Goal: Task Accomplishment & Management: Complete application form

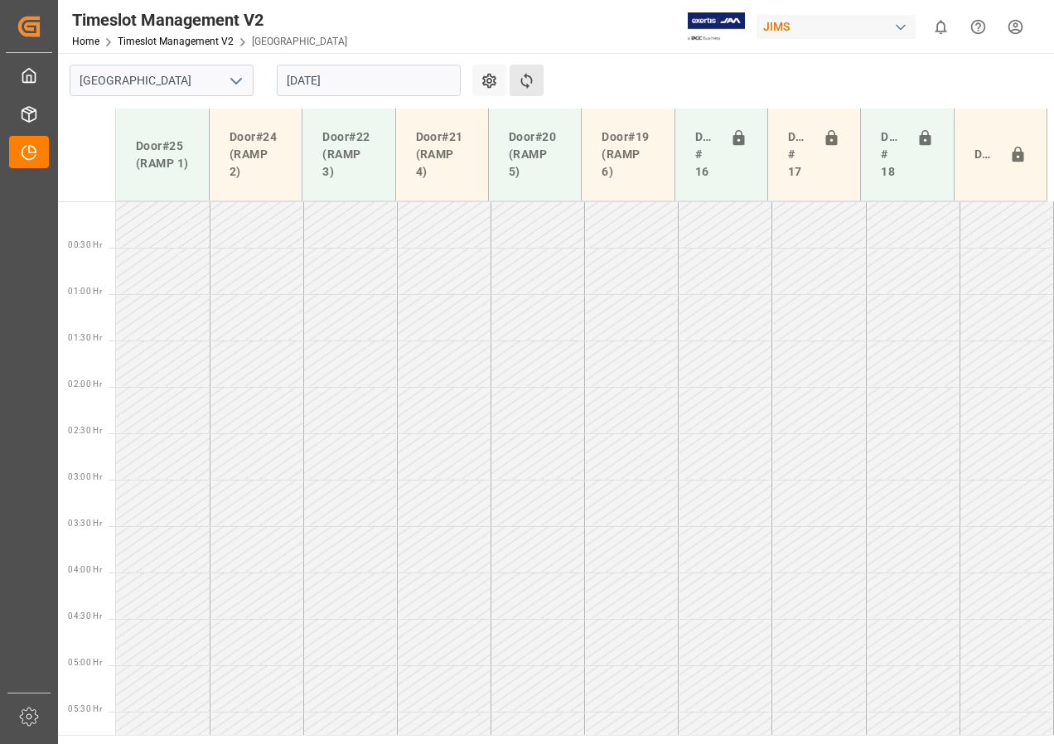
scroll to position [528, 0]
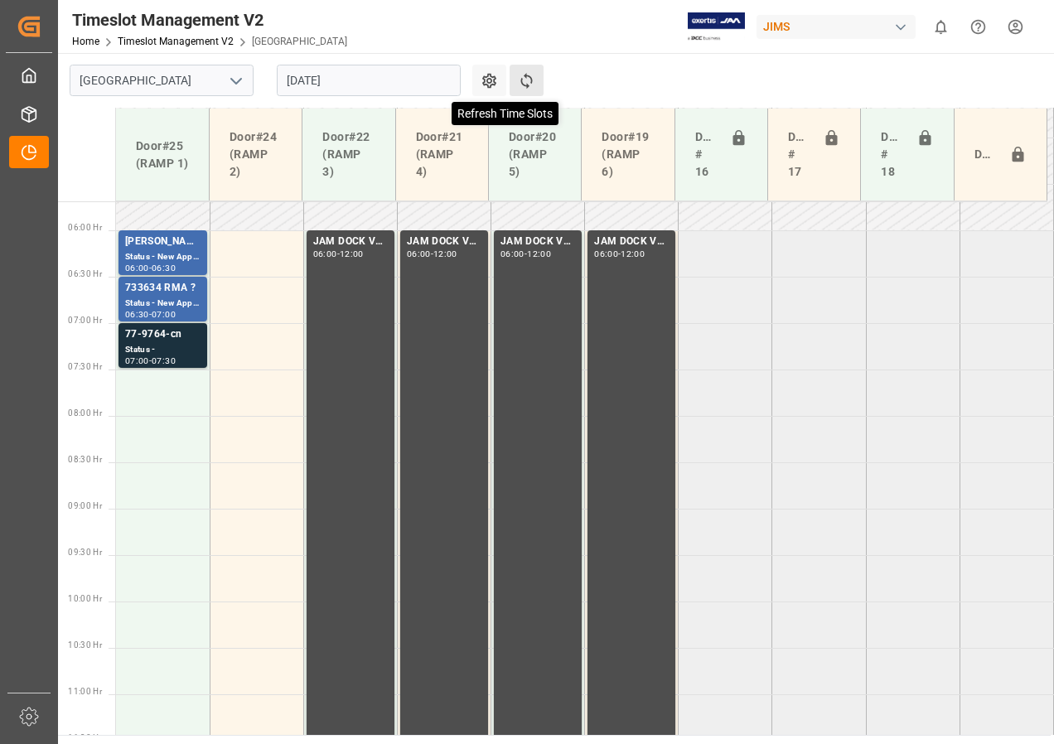
click at [525, 78] on icon at bounding box center [526, 80] width 17 height 17
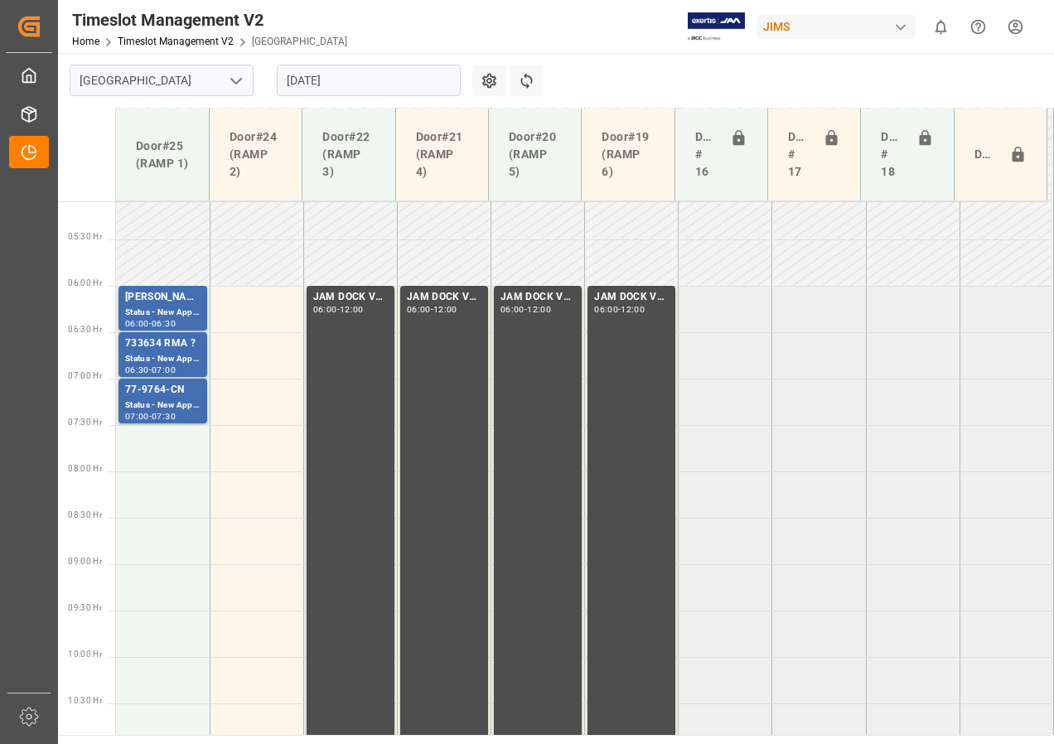
scroll to position [445, 0]
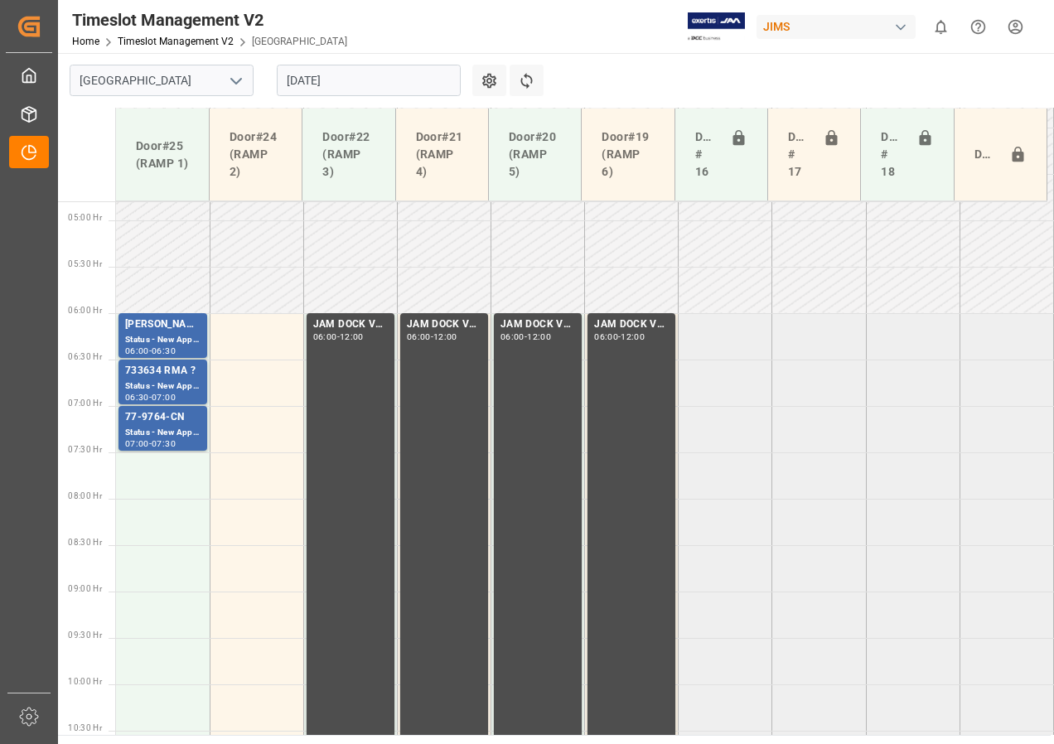
click at [317, 82] on input "[DATE]" at bounding box center [369, 80] width 184 height 31
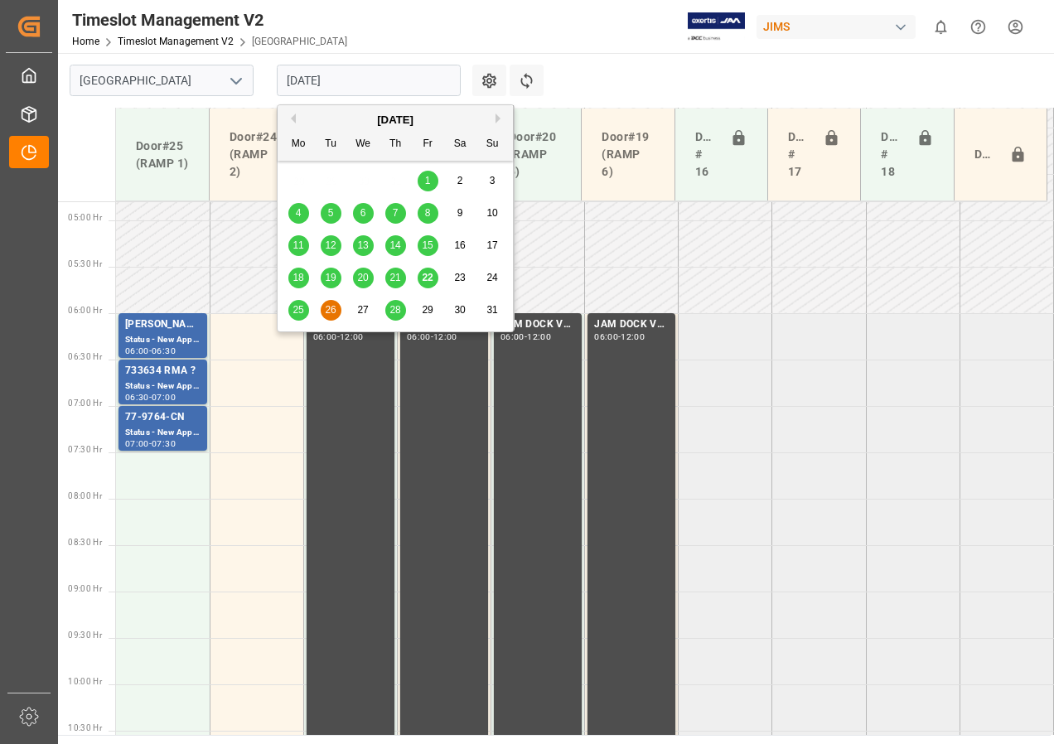
click at [424, 273] on span "22" at bounding box center [427, 278] width 11 height 12
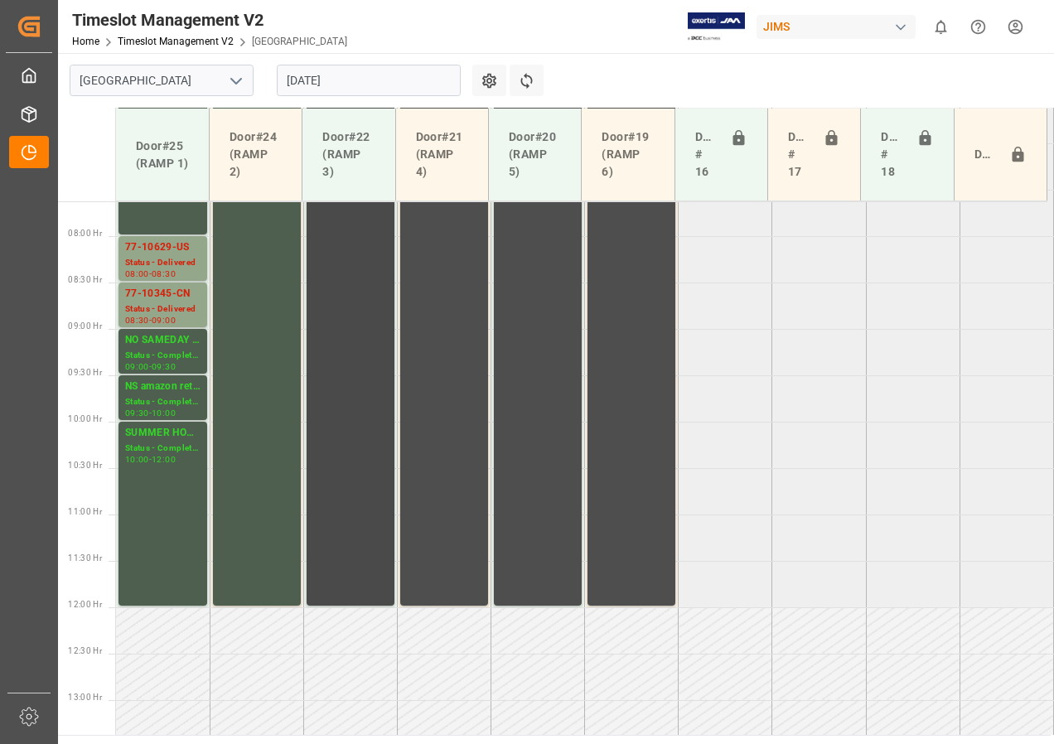
scroll to position [704, 0]
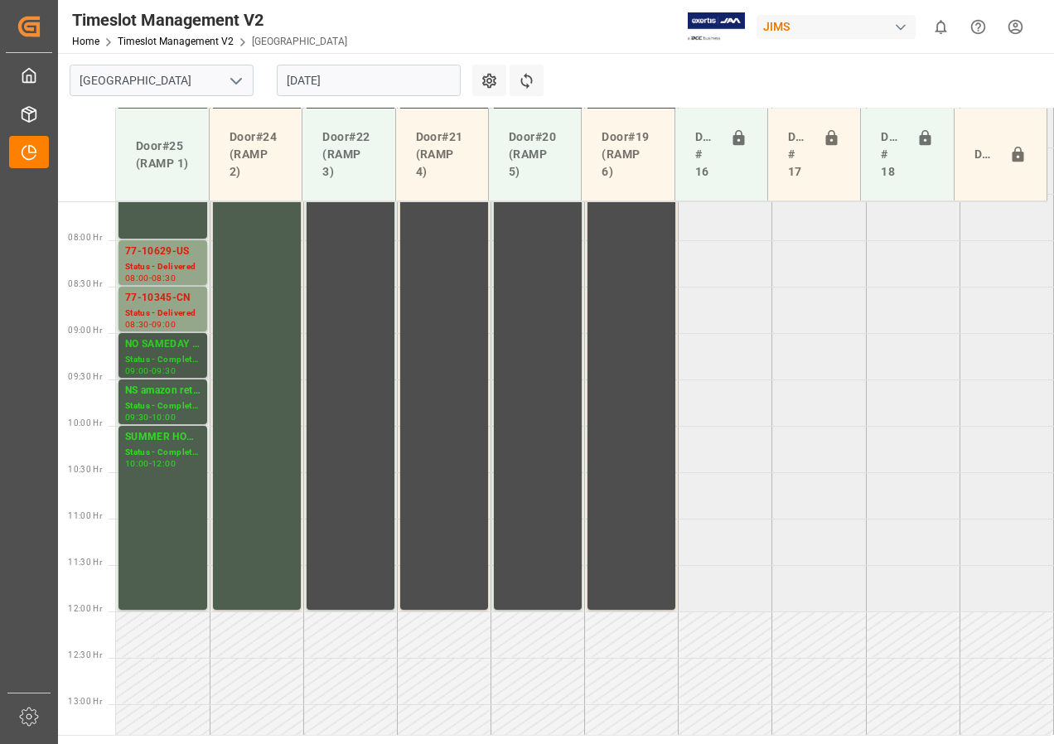
click at [162, 350] on div "NO SAMEDAY APPOINTMENT" at bounding box center [162, 344] width 75 height 17
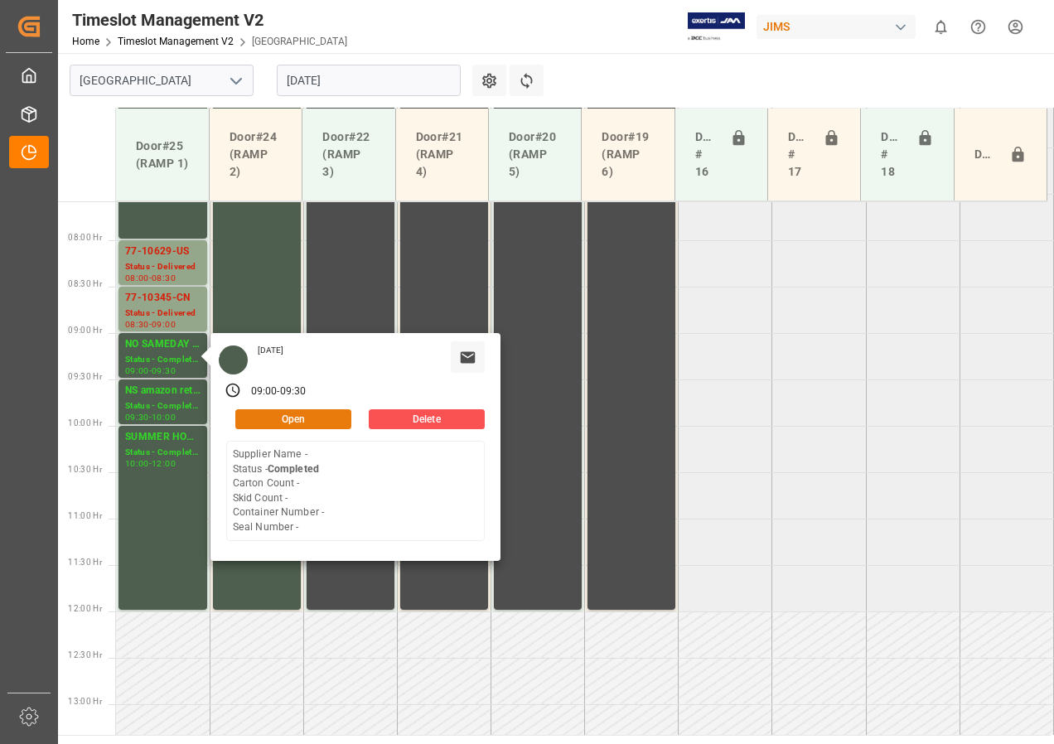
click at [271, 419] on button "Open" at bounding box center [293, 419] width 116 height 20
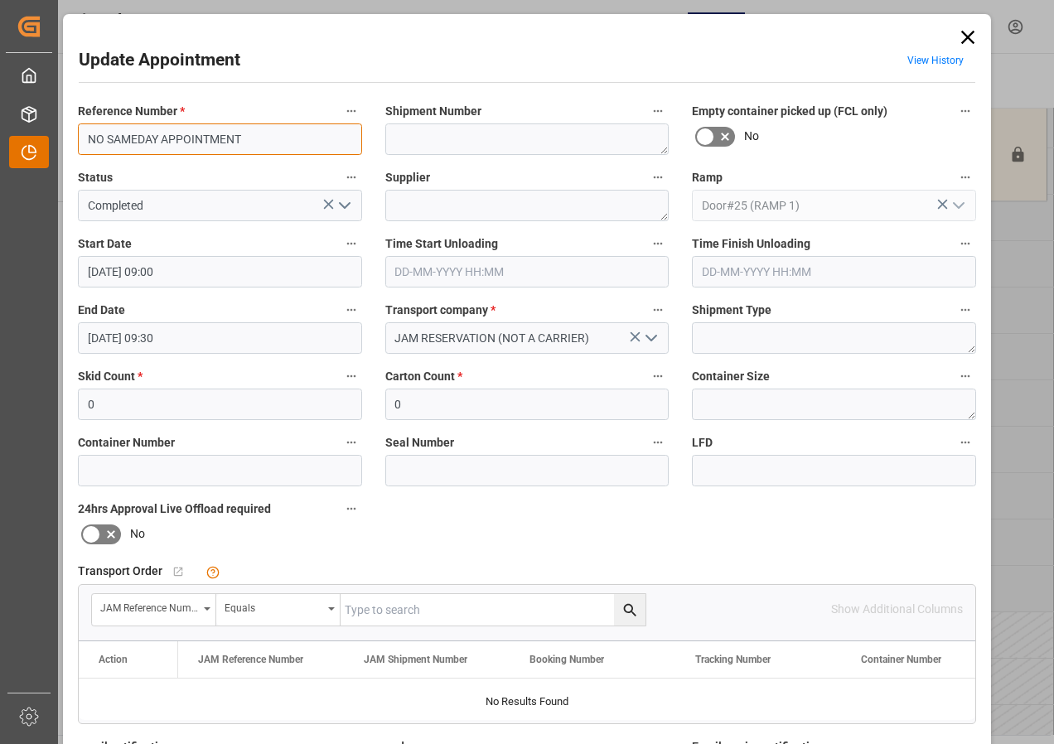
drag, startPoint x: 248, startPoint y: 142, endPoint x: 27, endPoint y: 136, distance: 220.5
click at [27, 136] on body "Created by potrace 1.15, written by [PERSON_NAME] [DATE]-[DATE] Created by potr…" at bounding box center [527, 372] width 1054 height 744
type input "77-10345-CN"
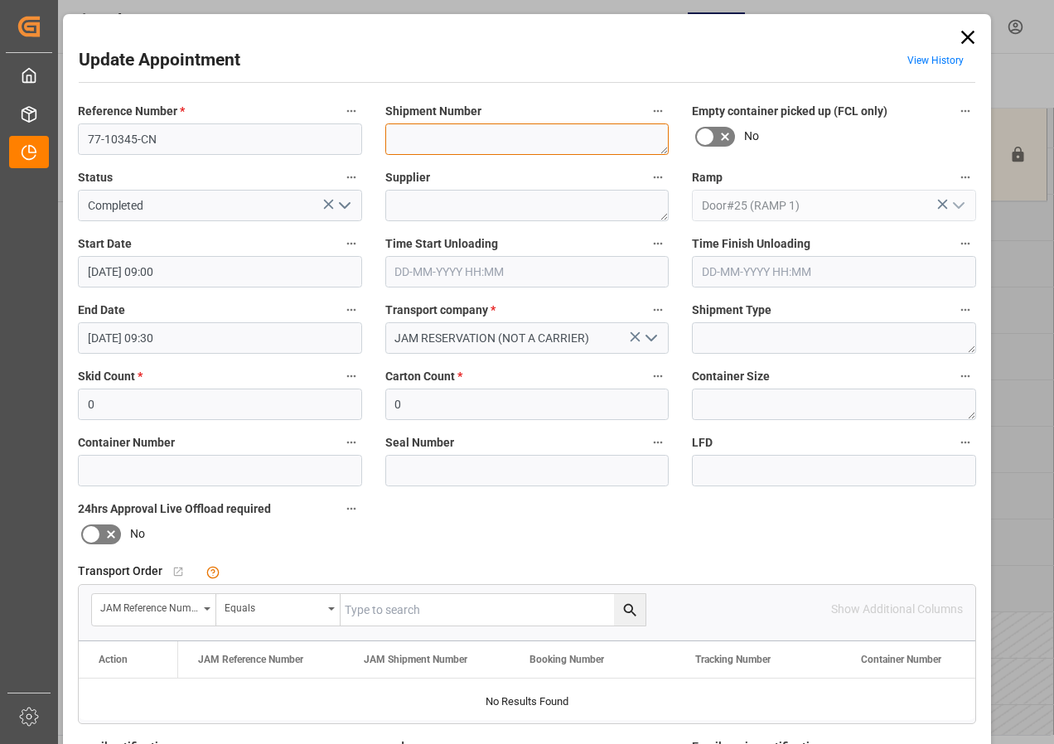
click at [417, 144] on textarea at bounding box center [527, 138] width 284 height 31
type textarea "72482"
click at [339, 207] on icon "open menu" at bounding box center [345, 206] width 20 height 20
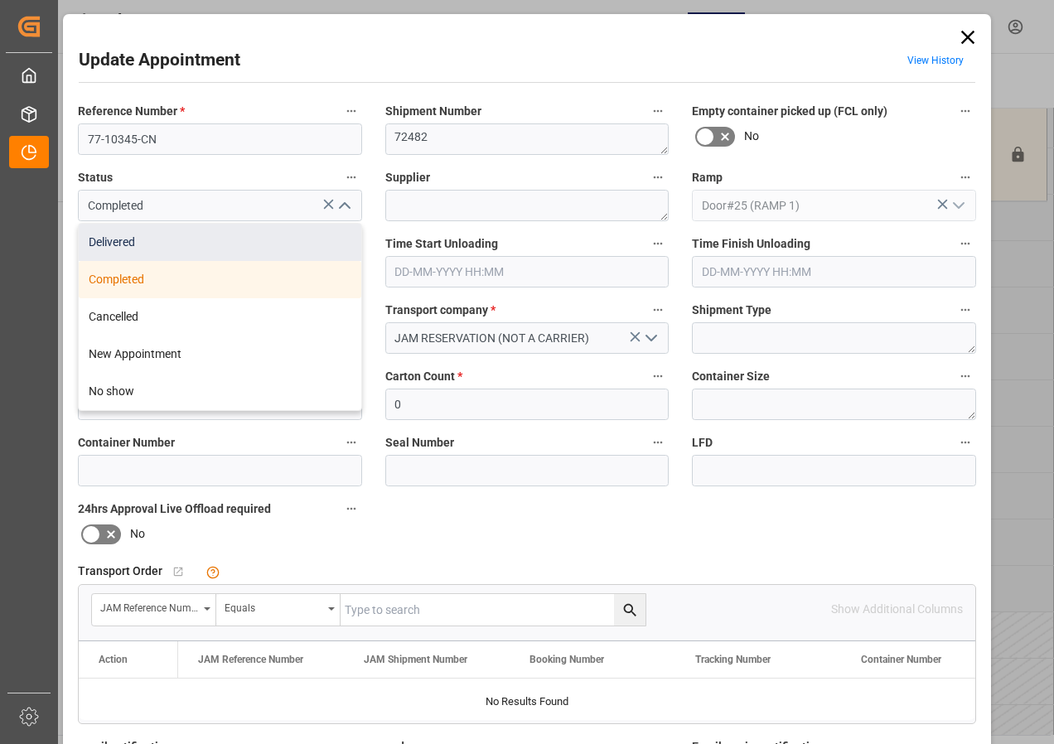
click at [114, 244] on div "Delivered" at bounding box center [220, 242] width 283 height 37
type input "Delivered"
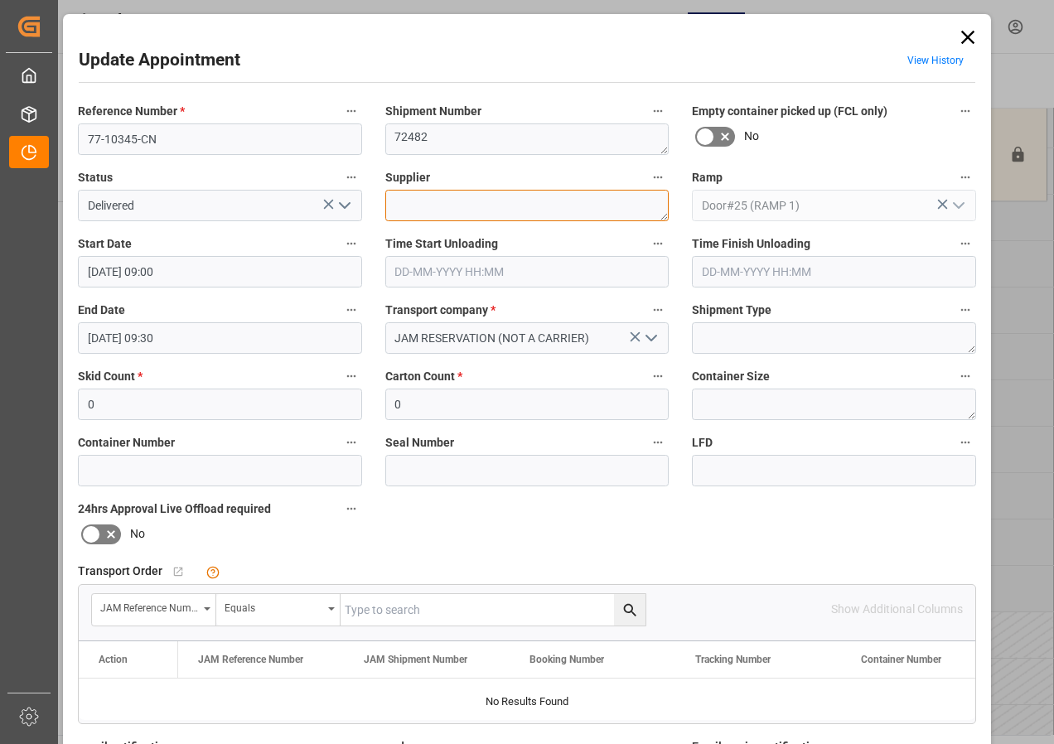
click at [421, 203] on textarea at bounding box center [527, 205] width 284 height 31
type textarea "TEAC/TASCAM"
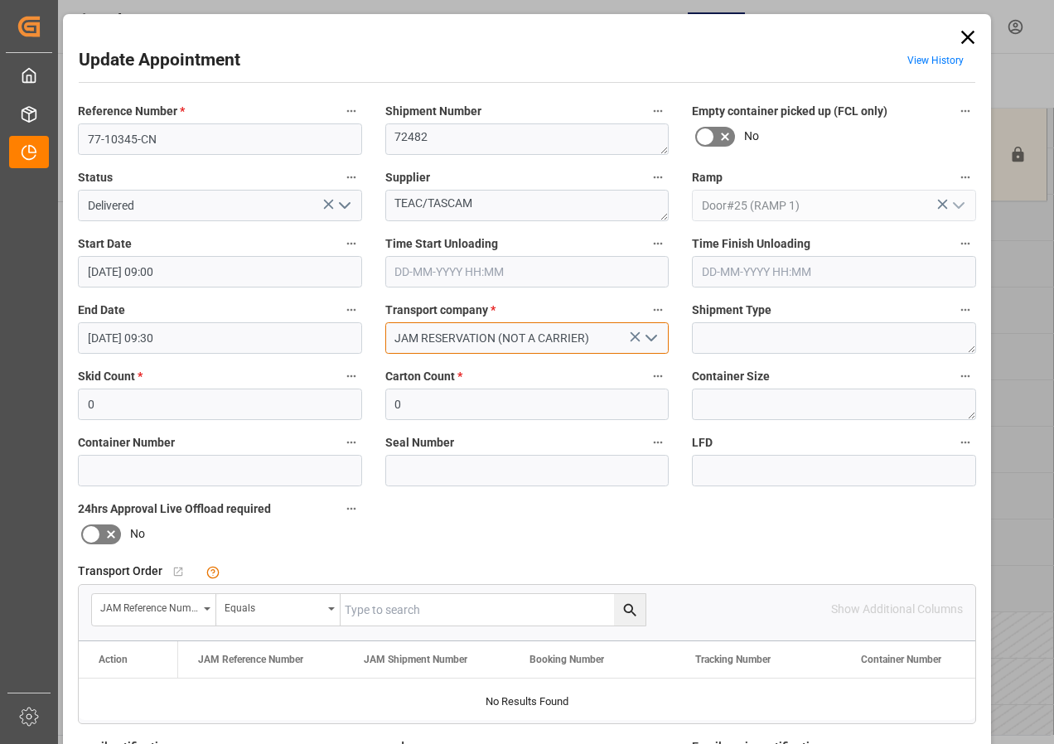
click at [491, 341] on input "JAM RESERVATION (NOT A CARRIER)" at bounding box center [527, 337] width 284 height 31
click at [635, 336] on div "JAM RESERVATION (NOT A CARRIER)" at bounding box center [527, 337] width 284 height 31
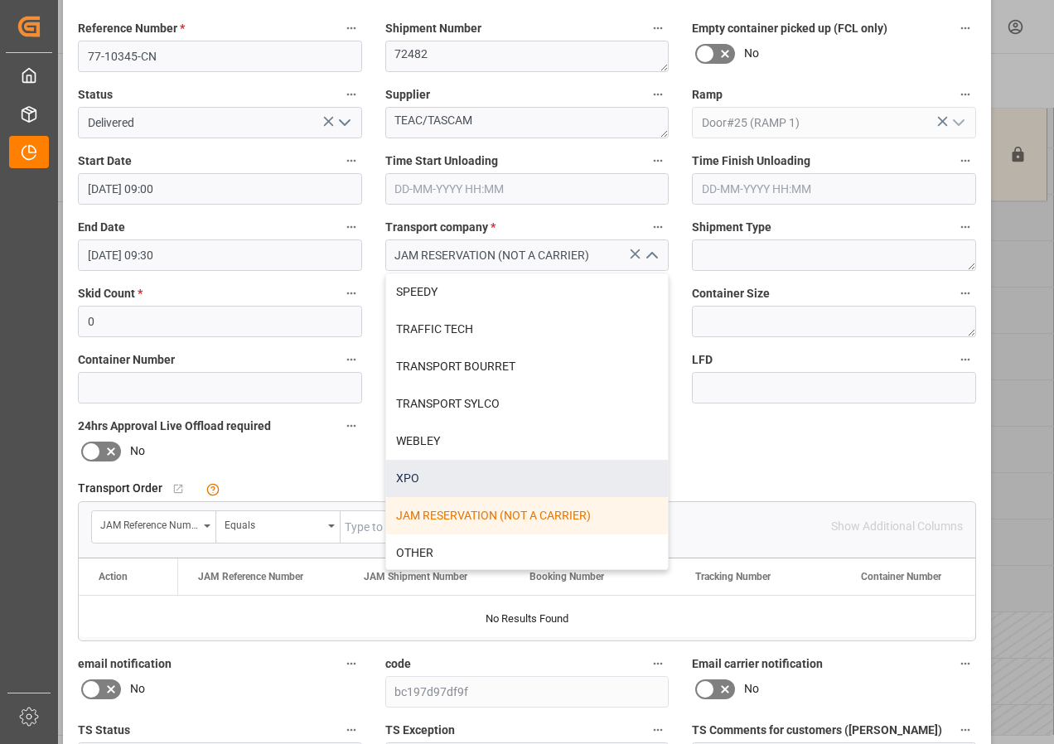
scroll to position [674, 0]
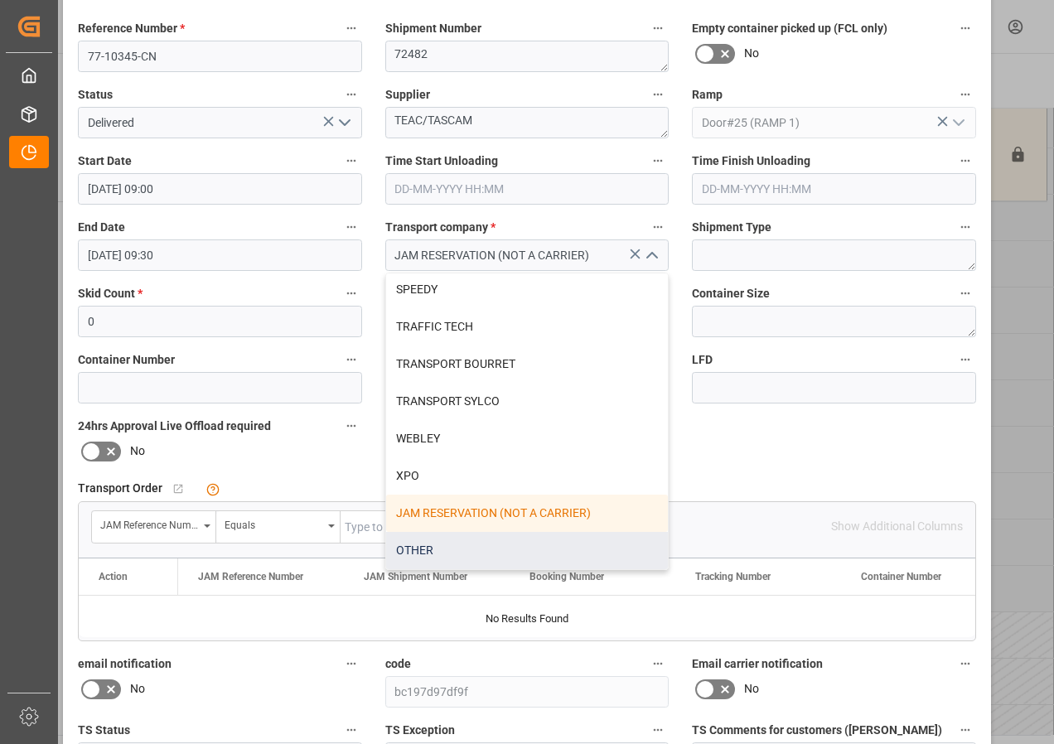
click at [415, 548] on div "OTHER" at bounding box center [527, 550] width 283 height 37
type input "OTHER"
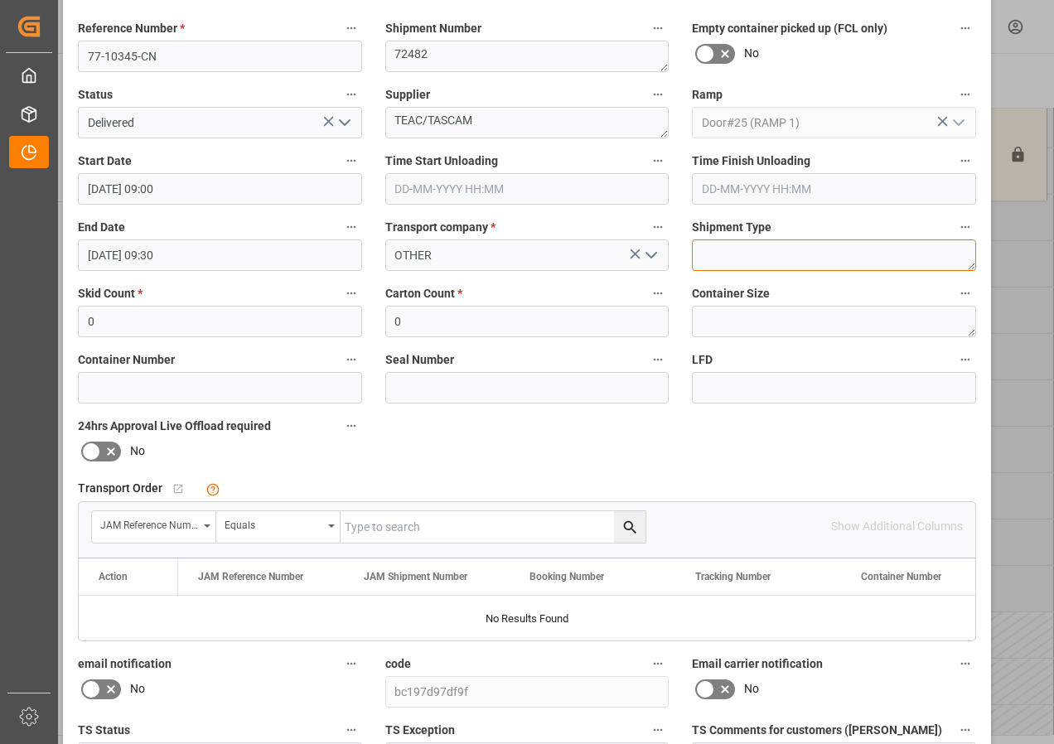
click at [731, 253] on textarea at bounding box center [834, 254] width 284 height 31
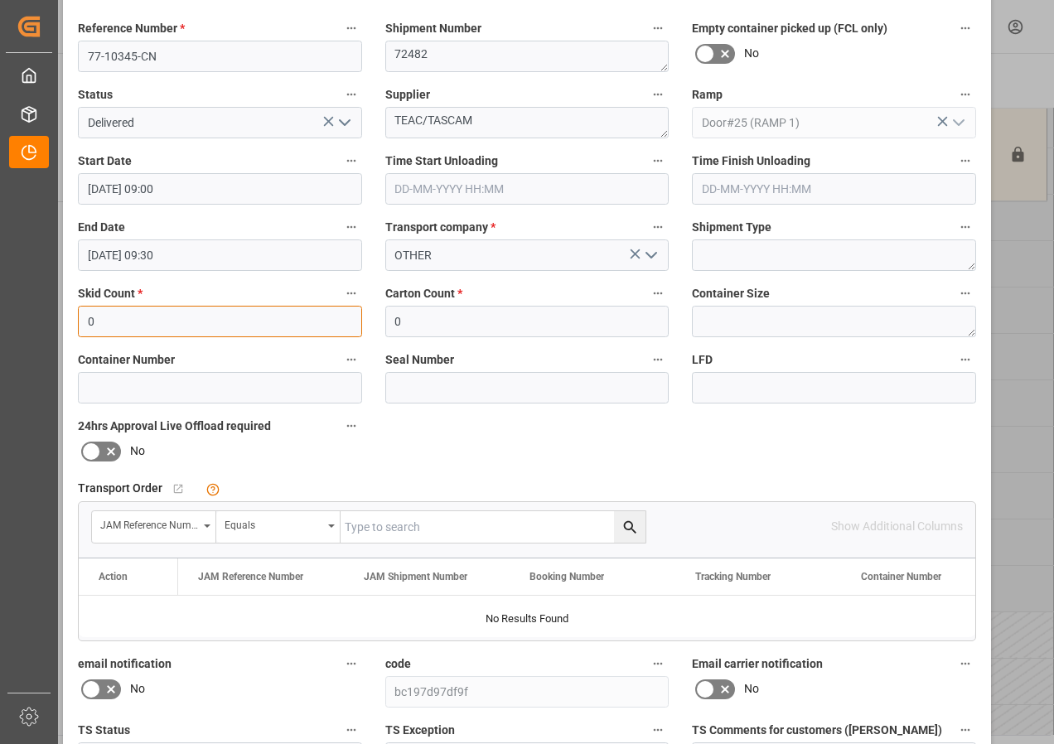
click at [185, 327] on input "0" at bounding box center [220, 321] width 284 height 31
type input "1"
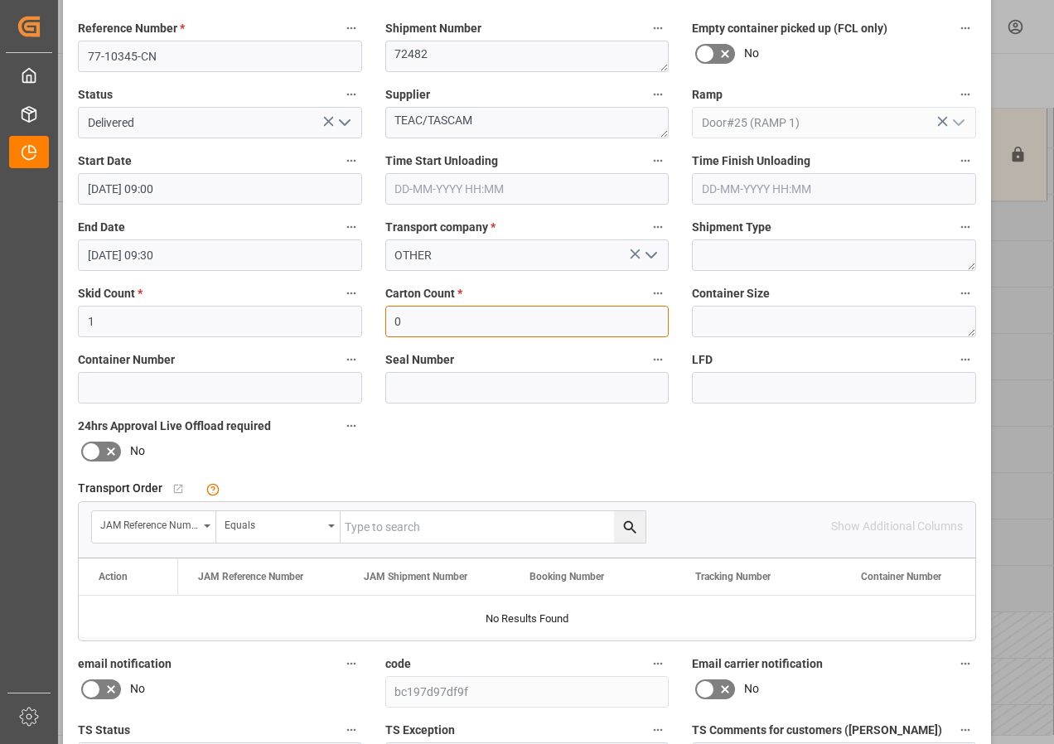
click at [400, 323] on input "0" at bounding box center [527, 321] width 284 height 31
type input "12"
click at [394, 530] on input "text" at bounding box center [493, 526] width 305 height 31
type input "77-10345-CN"
click at [633, 527] on icon "search button" at bounding box center [630, 527] width 17 height 17
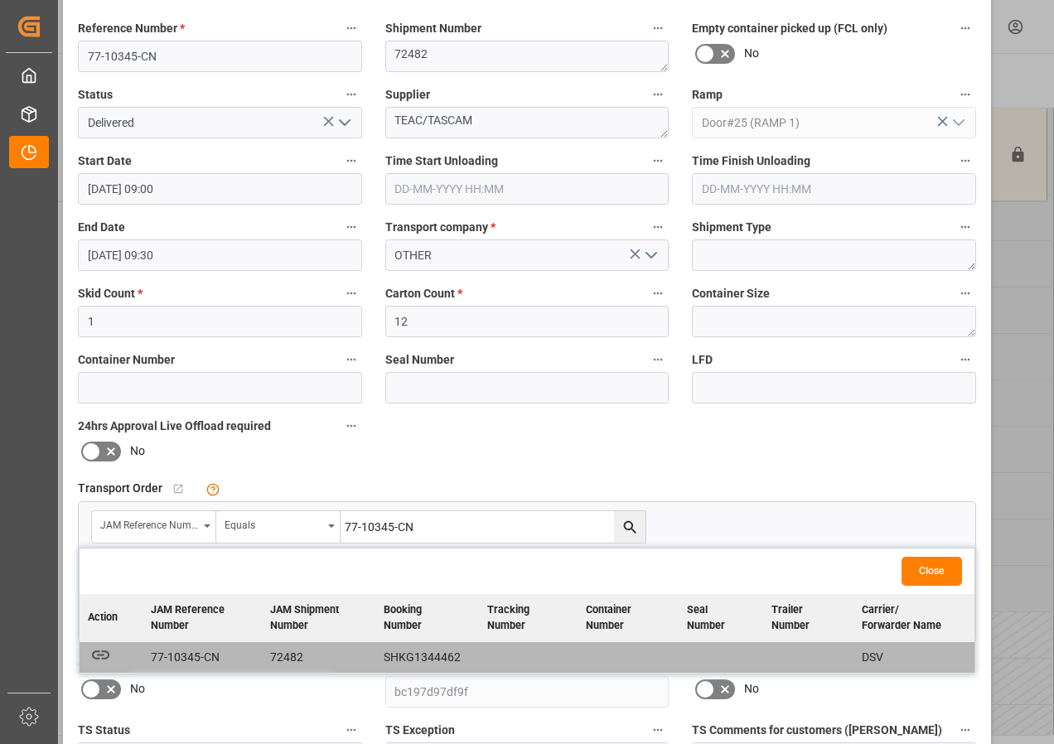
click at [100, 656] on icon "button" at bounding box center [100, 654] width 21 height 21
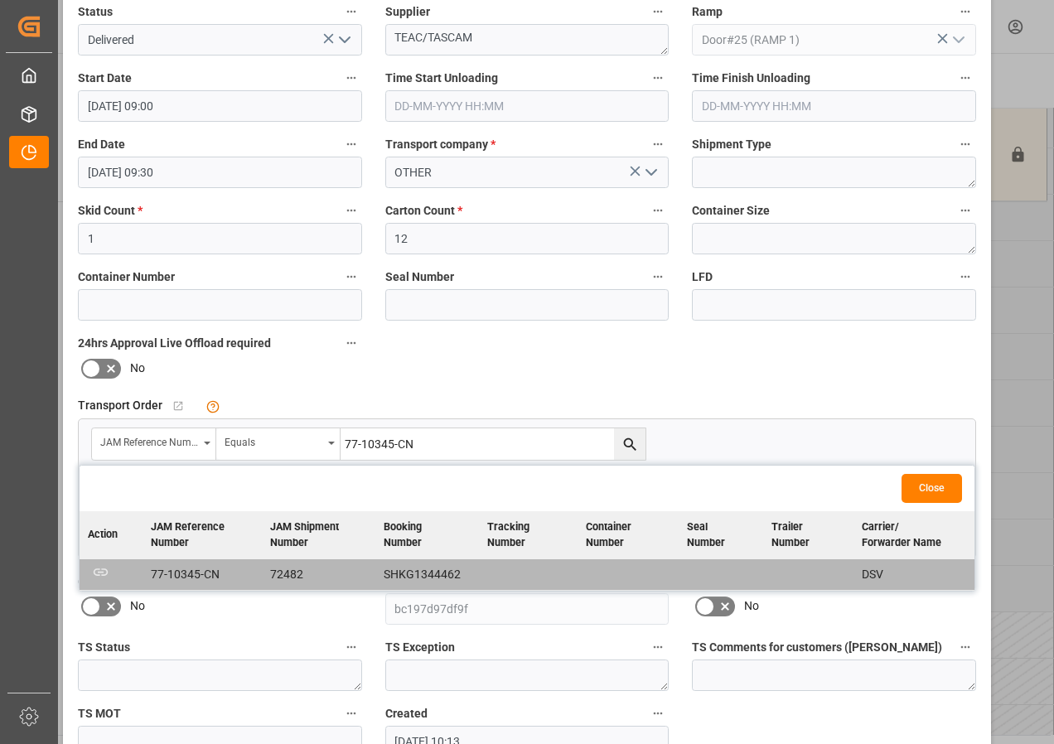
scroll to position [0, 0]
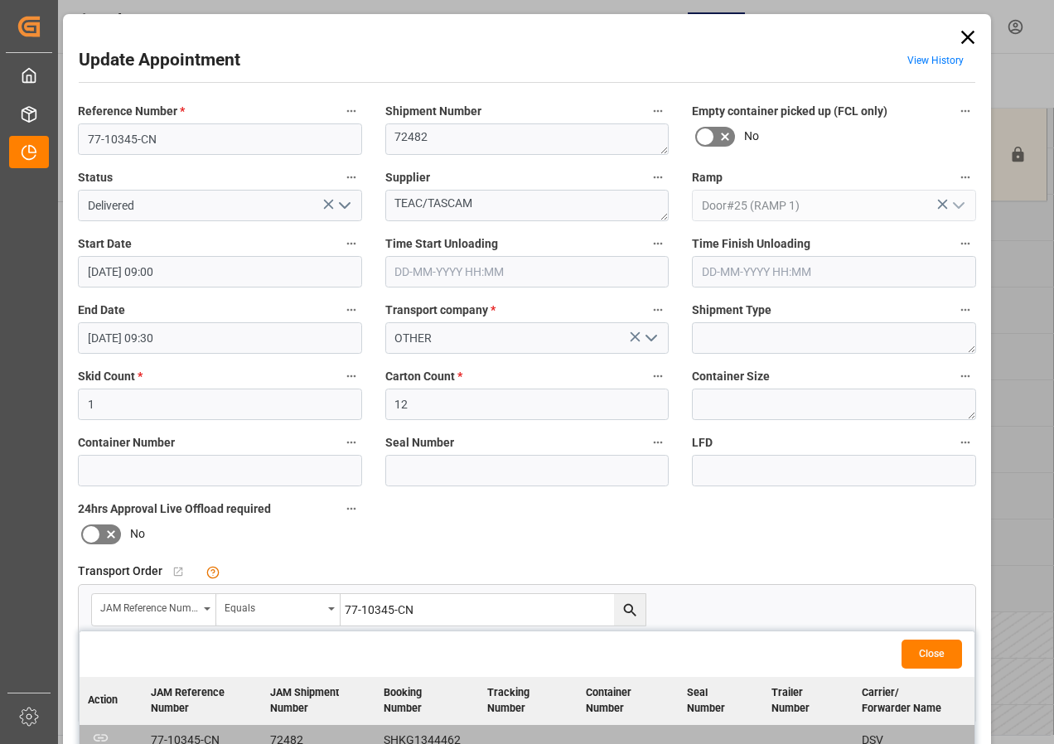
drag, startPoint x: 660, startPoint y: 27, endPoint x: 360, endPoint y: 51, distance: 300.2
click at [360, 51] on div "Update Appointment View History Reference Number * 77-10345-CN Shipment Number …" at bounding box center [527, 503] width 920 height 971
click at [962, 31] on icon at bounding box center [967, 37] width 23 height 23
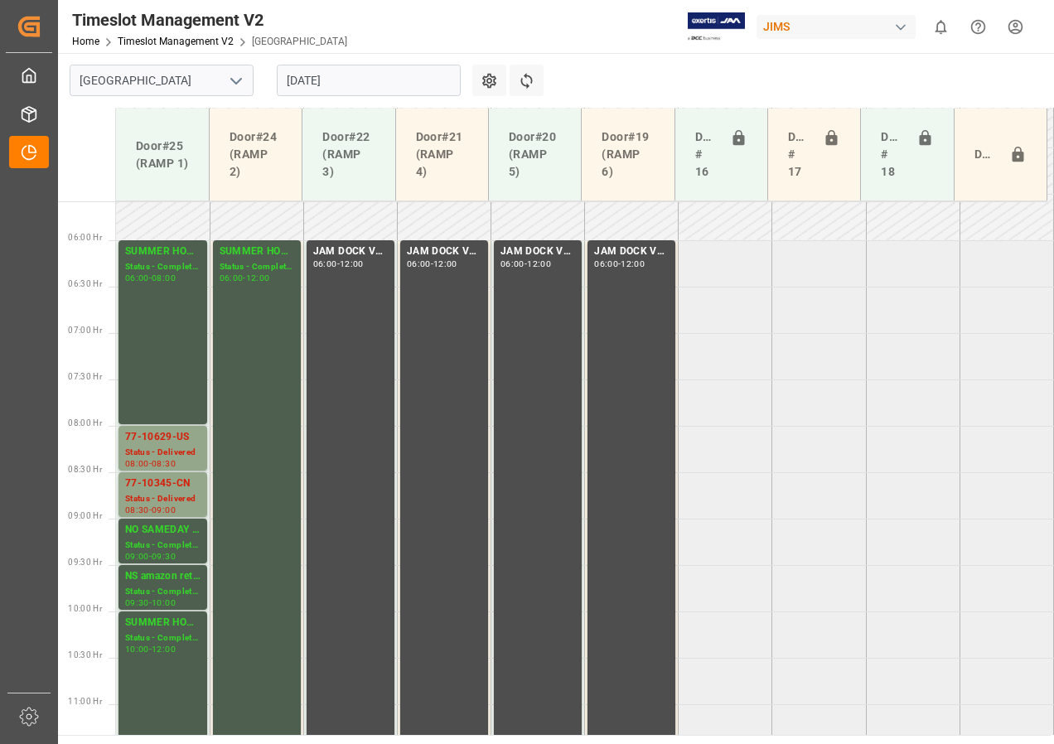
scroll to position [621, 0]
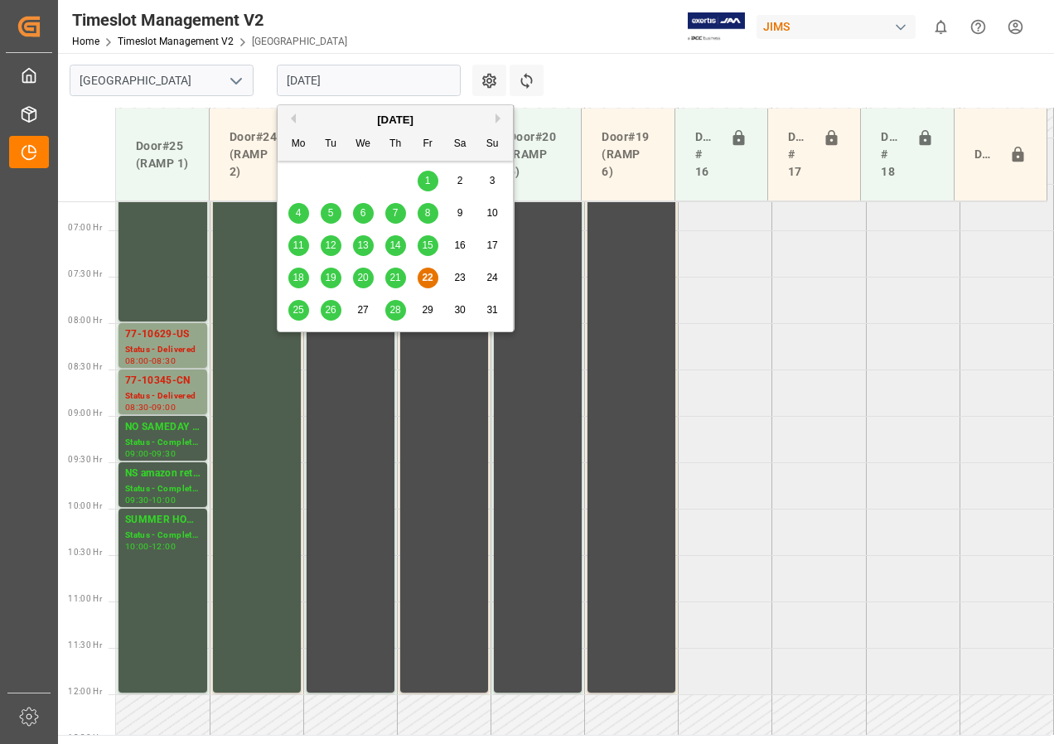
click at [306, 88] on input "[DATE]" at bounding box center [369, 80] width 184 height 31
click at [297, 311] on span "25" at bounding box center [298, 310] width 11 height 12
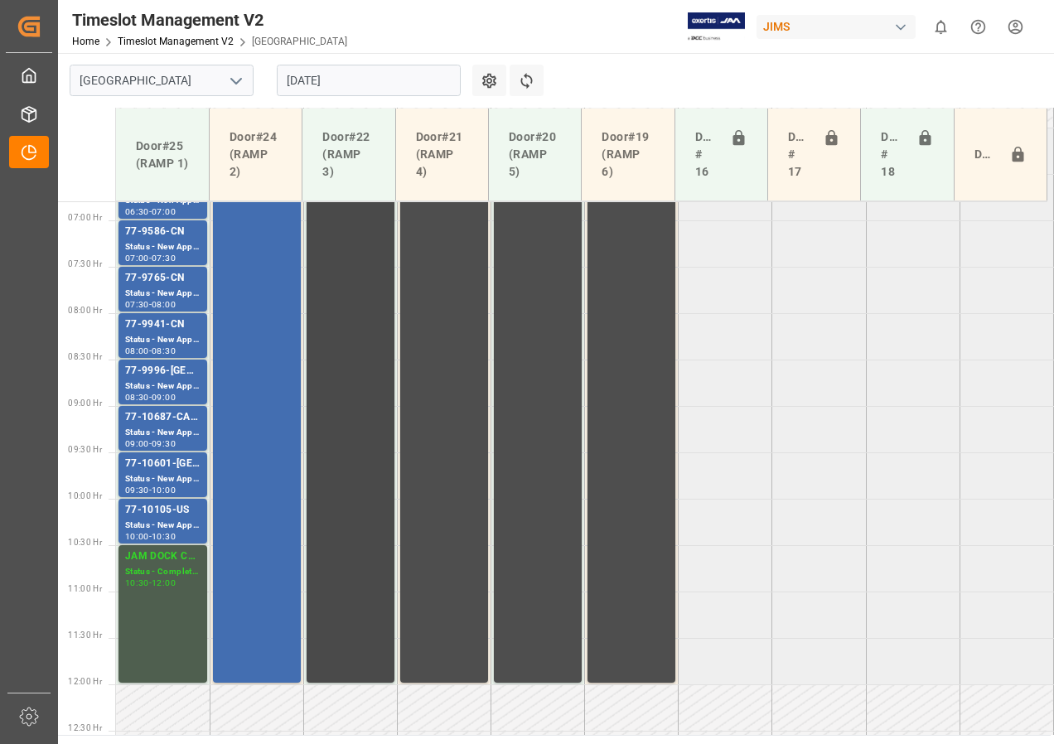
scroll to position [548, 0]
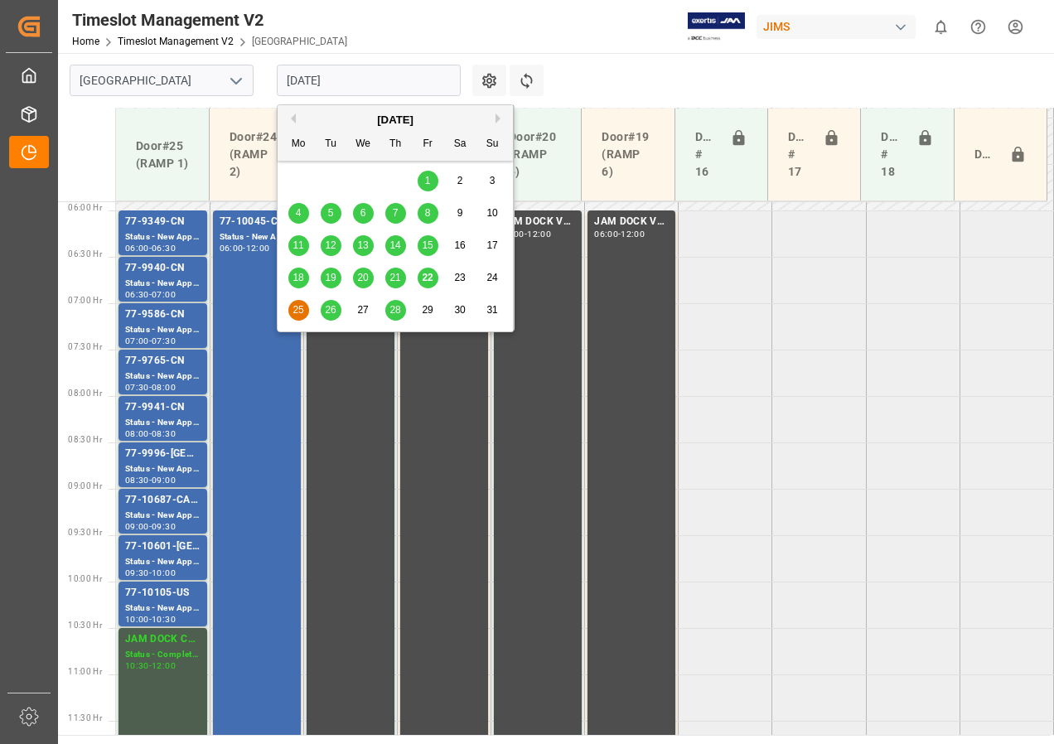
click at [298, 80] on input "[DATE]" at bounding box center [369, 80] width 184 height 31
click at [333, 308] on span "26" at bounding box center [330, 310] width 11 height 12
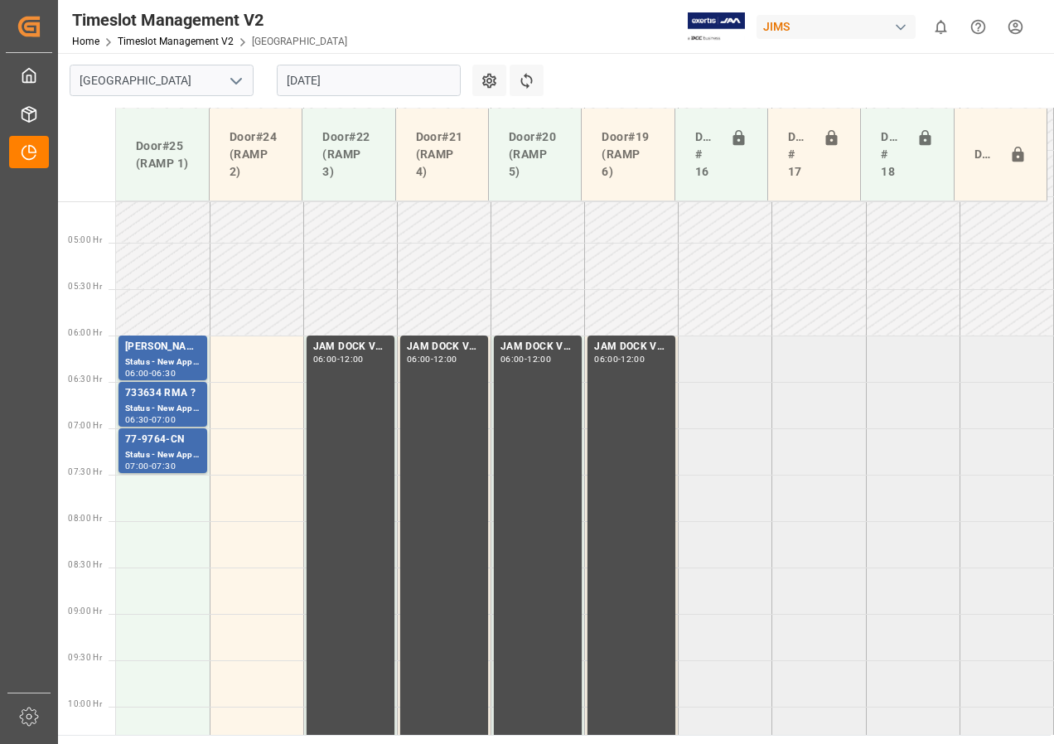
scroll to position [452, 0]
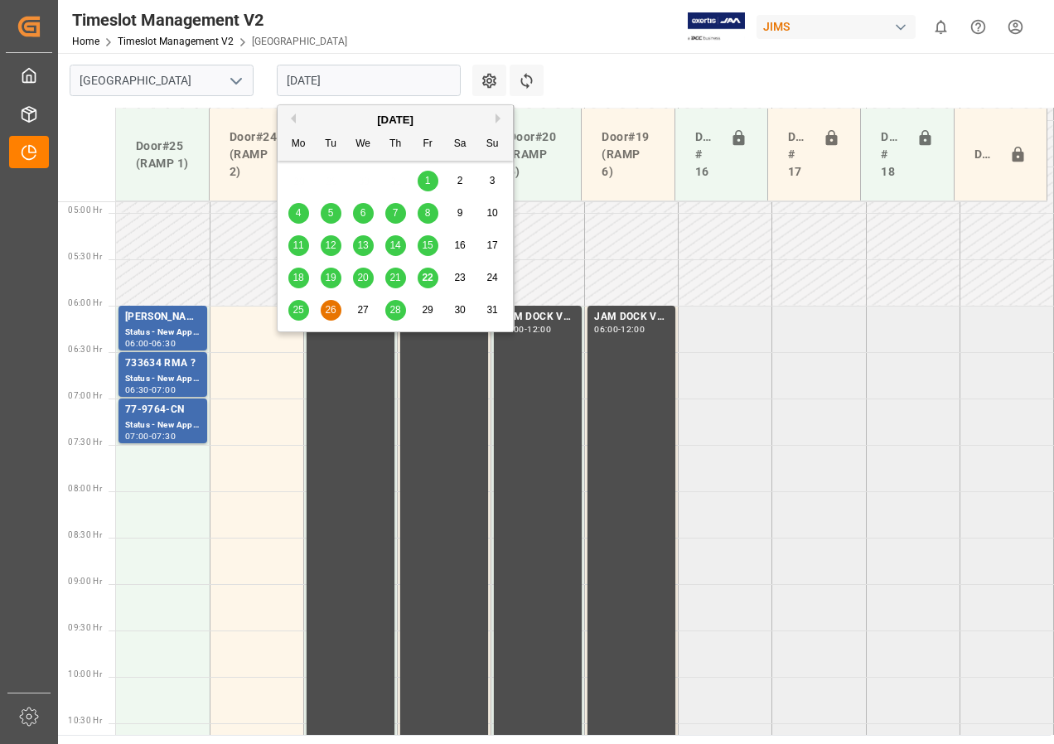
click at [311, 84] on input "[DATE]" at bounding box center [369, 80] width 184 height 31
